Goal: Ask a question

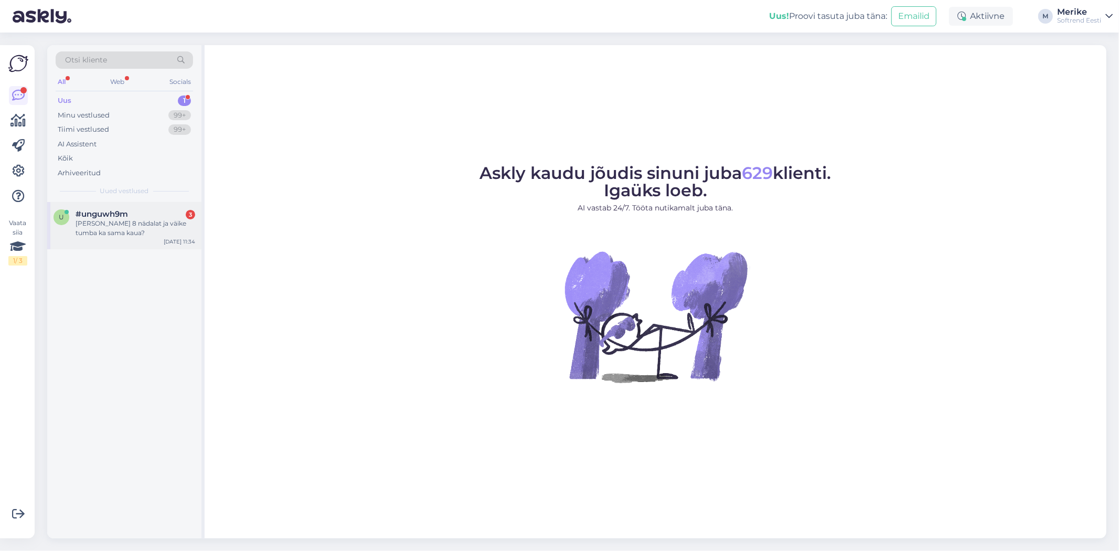
click at [110, 223] on div "[PERSON_NAME] 8 nädalat ja väike tumba ka sama kaua?" at bounding box center [136, 228] width 120 height 19
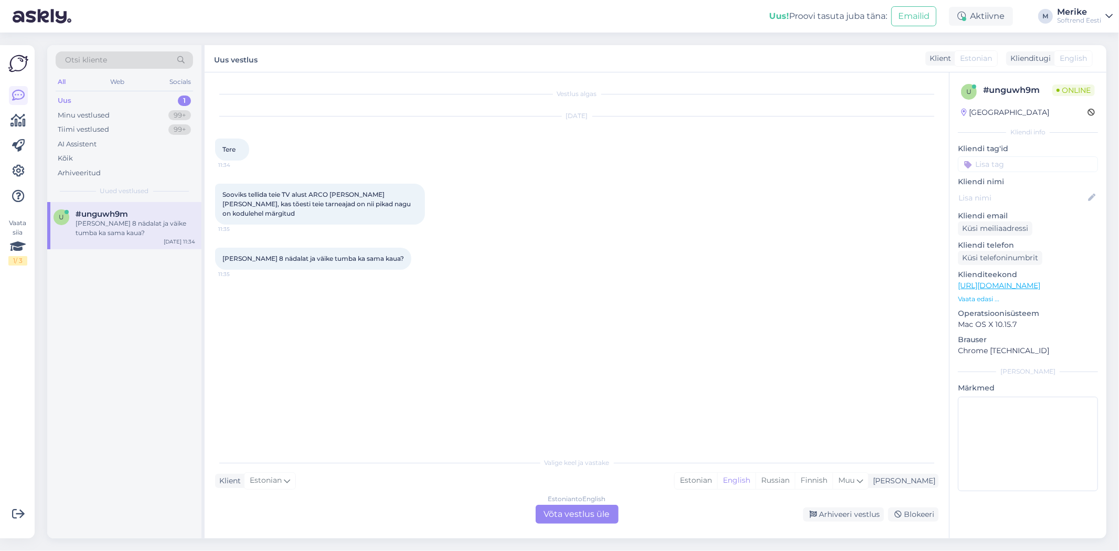
click at [574, 504] on div "Estonian to English Võta vestlus üle" at bounding box center [576, 513] width 83 height 19
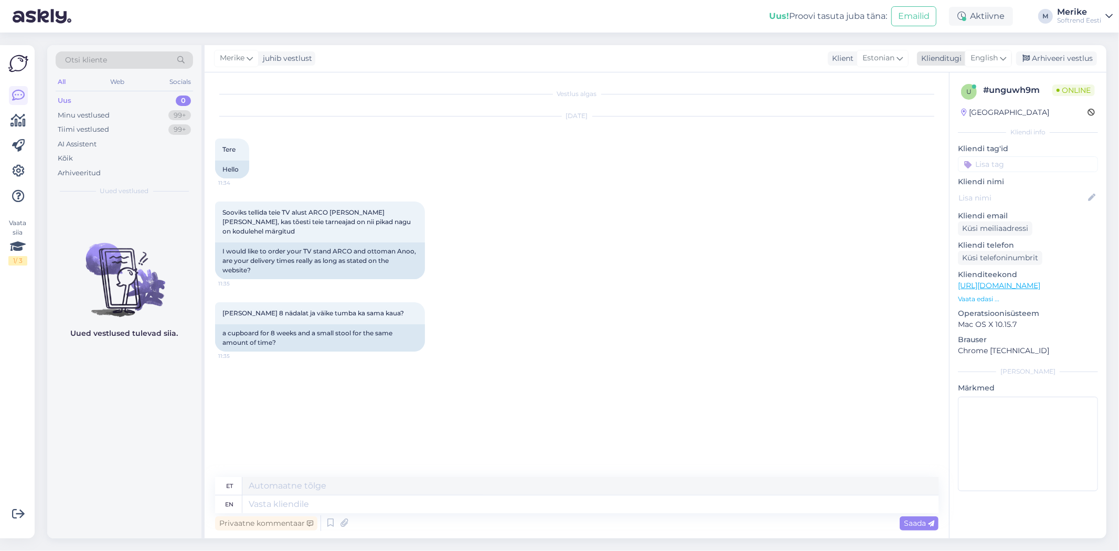
click at [1005, 57] on div "English" at bounding box center [987, 58] width 47 height 17
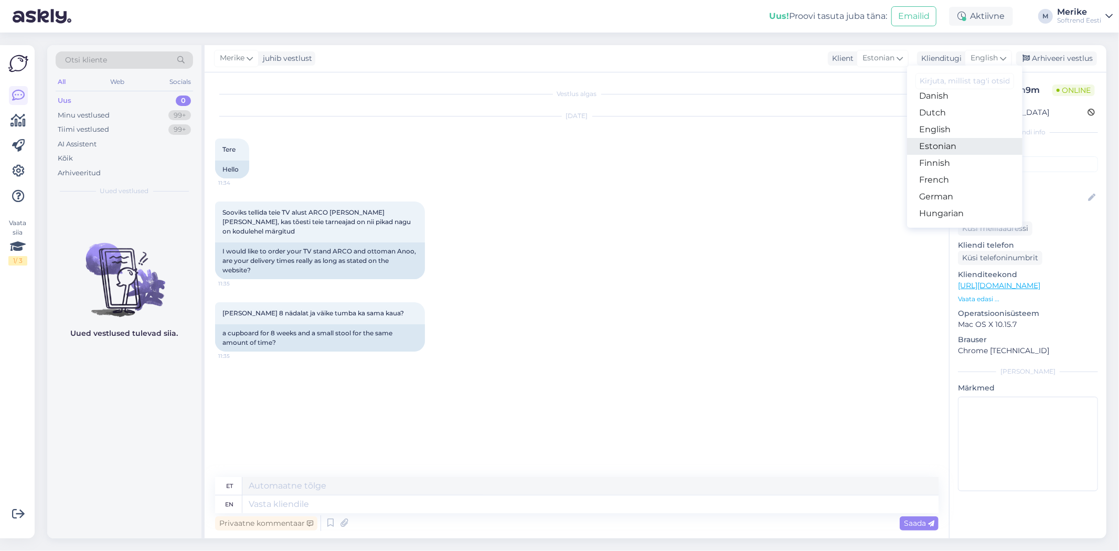
click at [939, 155] on link "Estonian" at bounding box center [964, 146] width 115 height 17
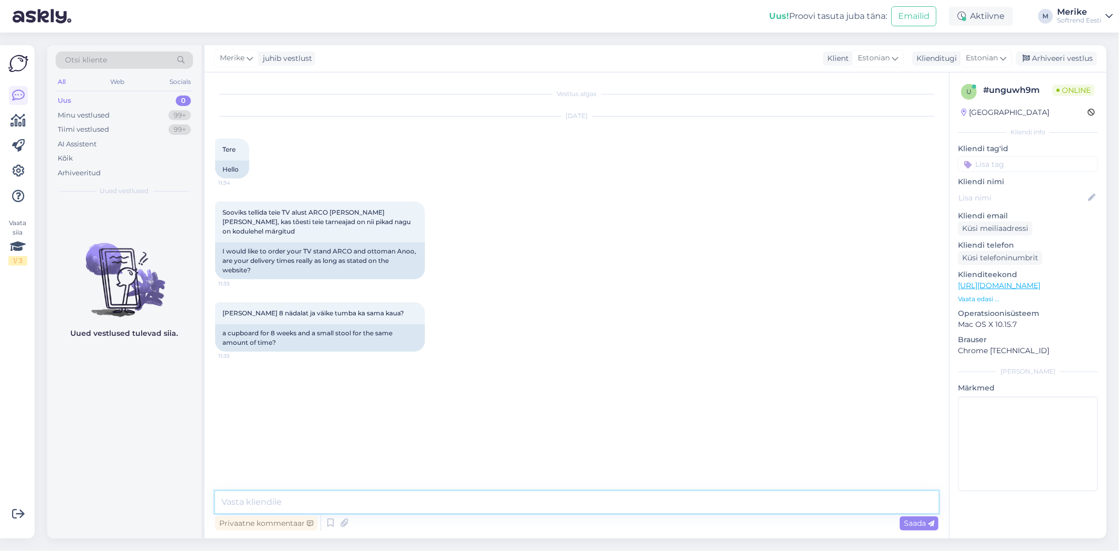
click at [247, 499] on textarea at bounding box center [576, 502] width 723 height 22
type textarea "Tere"
click at [693, 488] on div "Vestlus algas [DATE] Tere 11:34 Hello Sooviks tellida teie TV alust ARCO [PERSO…" at bounding box center [577, 305] width 744 height 466
click at [244, 504] on textarea at bounding box center [576, 502] width 723 height 22
type textarea "T"
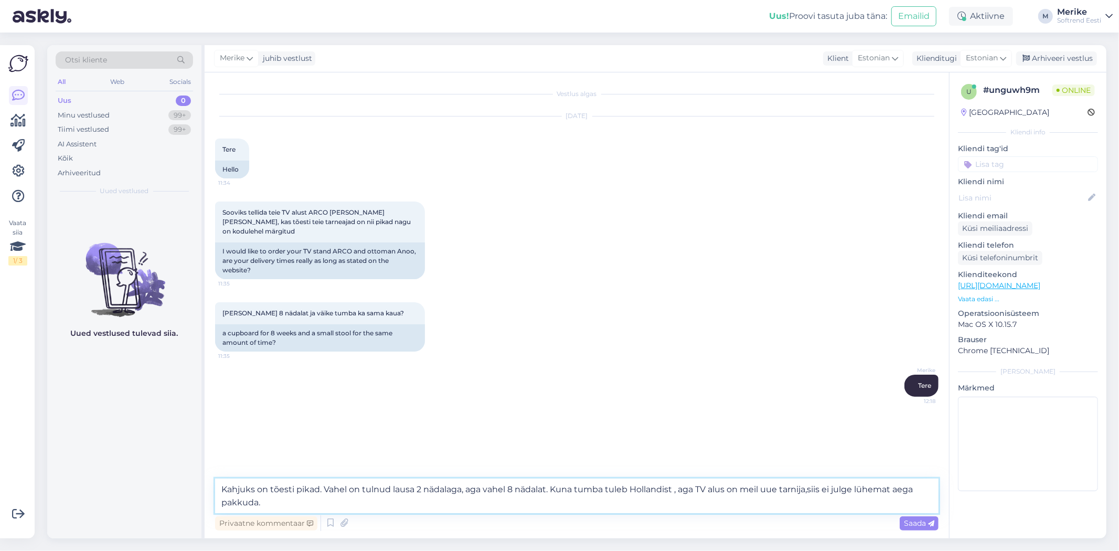
click at [248, 499] on textarea "Kahjuks on tõesti pikad. Vahel on tulnud lausa 2 nädalaga, aga vahel 8 nädalat.…" at bounding box center [576, 495] width 723 height 35
click at [259, 502] on textarea "Kahjuks on tõesti pikad. Vahel on tulnud lausa 2 nädalaga, aga vahel 8 nädalat.…" at bounding box center [576, 495] width 723 height 35
click at [468, 502] on textarea "Kahjuks on tõesti pikad. Vahel on tulnud lausa 2 nädalaga, aga vahel 8 nädalat.…" at bounding box center [576, 495] width 723 height 35
drag, startPoint x: 670, startPoint y: 485, endPoint x: 669, endPoint y: 468, distance: 16.8
click at [670, 486] on textarea "Kahjuks on tõesti pikad. Vahel on tulnud lausa 2 nädalaga, aga vahel 8 nädalat.…" at bounding box center [576, 495] width 723 height 35
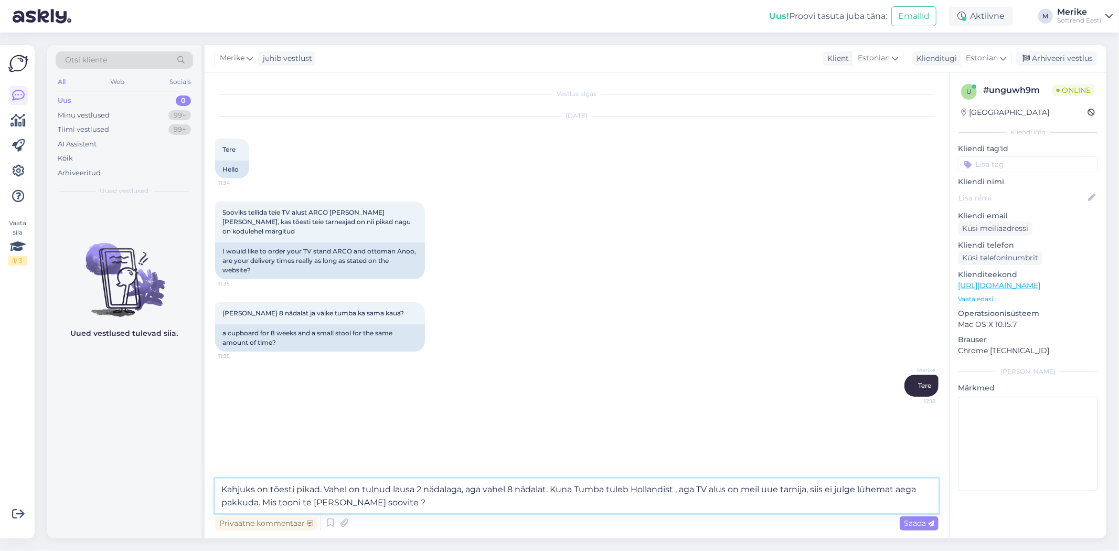
click at [662, 490] on textarea "Kahjuks on tõesti pikad. Vahel on tulnud lausa 2 nädalaga, aga vahel 8 nädalat.…" at bounding box center [576, 495] width 723 height 35
type textarea "Kahjuks on tõesti pikad. Vahel on tulnud lausa 2 nädalaga, aga vahel 8 nädalat.…"
click at [923, 521] on span "Saada" at bounding box center [919, 522] width 30 height 9
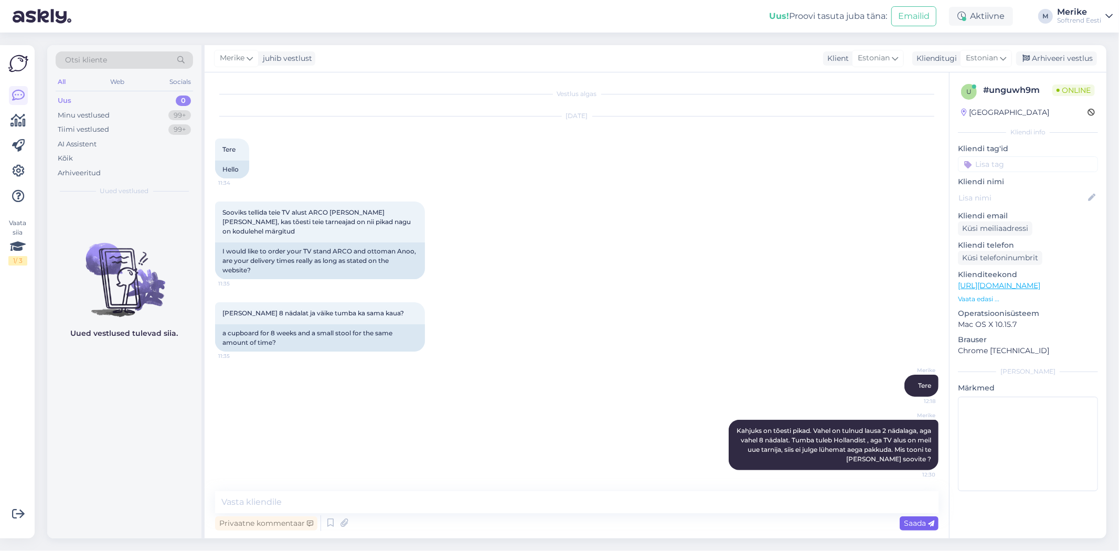
scroll to position [0, 0]
